Goal: Find specific fact: Find specific fact

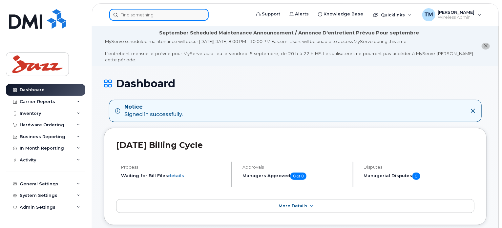
click at [157, 12] on input at bounding box center [158, 15] width 99 height 12
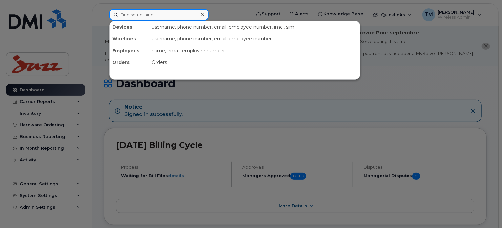
paste input "416-574-0256"
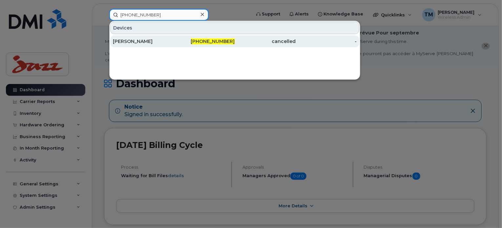
type input "416-574-0256"
click at [164, 40] on div "[PERSON_NAME]" at bounding box center [143, 41] width 61 height 7
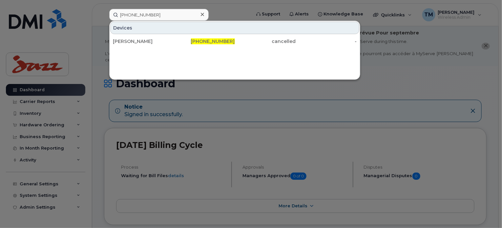
click at [342, 97] on div at bounding box center [251, 114] width 502 height 228
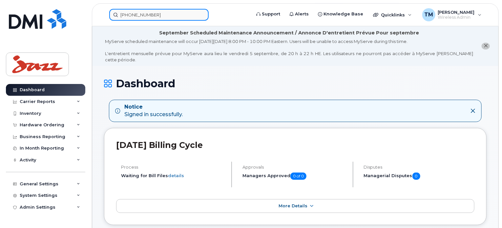
click at [169, 14] on input "416-574-0256" at bounding box center [158, 15] width 99 height 12
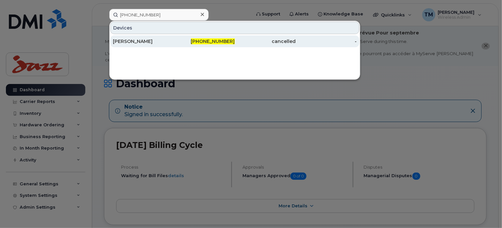
click at [192, 40] on div "416-574-0256" at bounding box center [204, 41] width 61 height 7
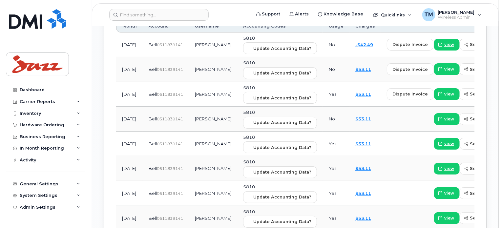
scroll to position [549, 0]
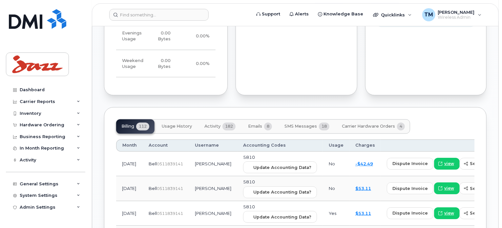
click at [226, 123] on span "182" at bounding box center [228, 127] width 13 height 8
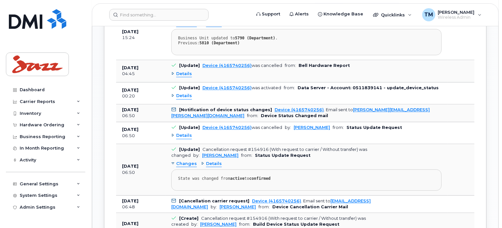
scroll to position [815, 0]
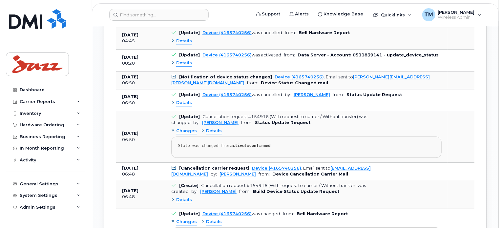
click at [188, 100] on span "Details" at bounding box center [184, 103] width 16 height 6
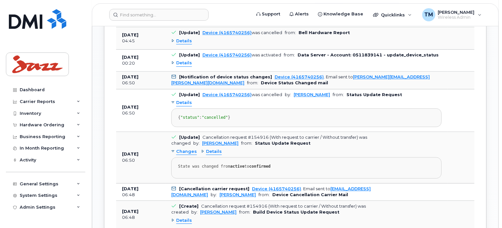
click at [185, 100] on span "Details" at bounding box center [184, 103] width 16 height 6
